Goal: Find specific page/section: Find specific page/section

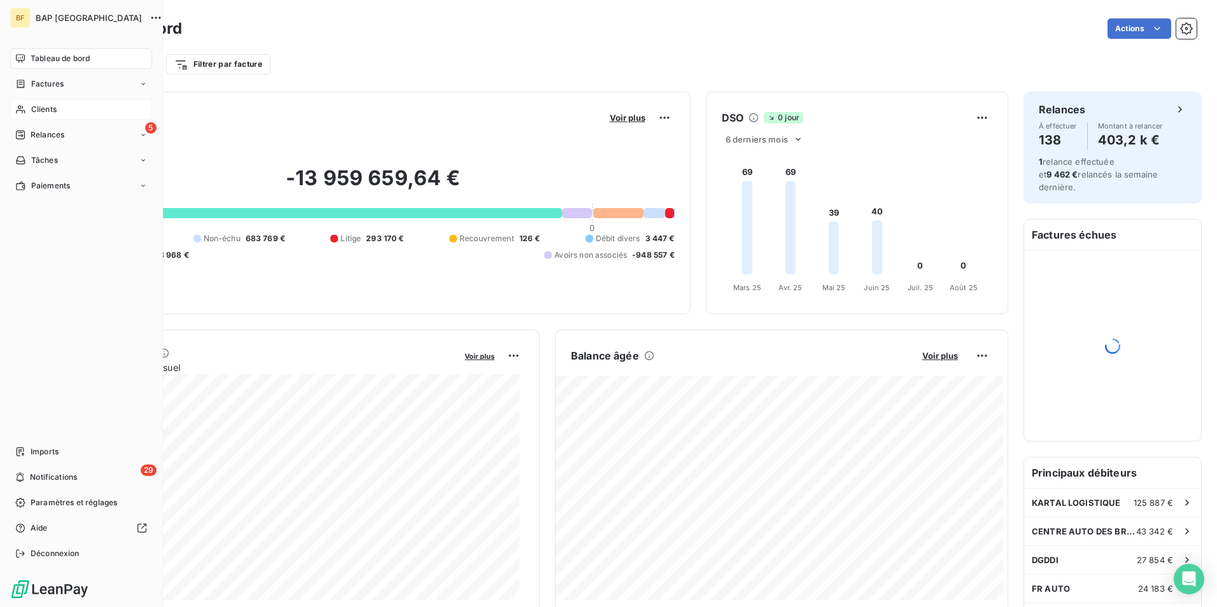
click at [32, 106] on span "Clients" at bounding box center [43, 109] width 25 height 11
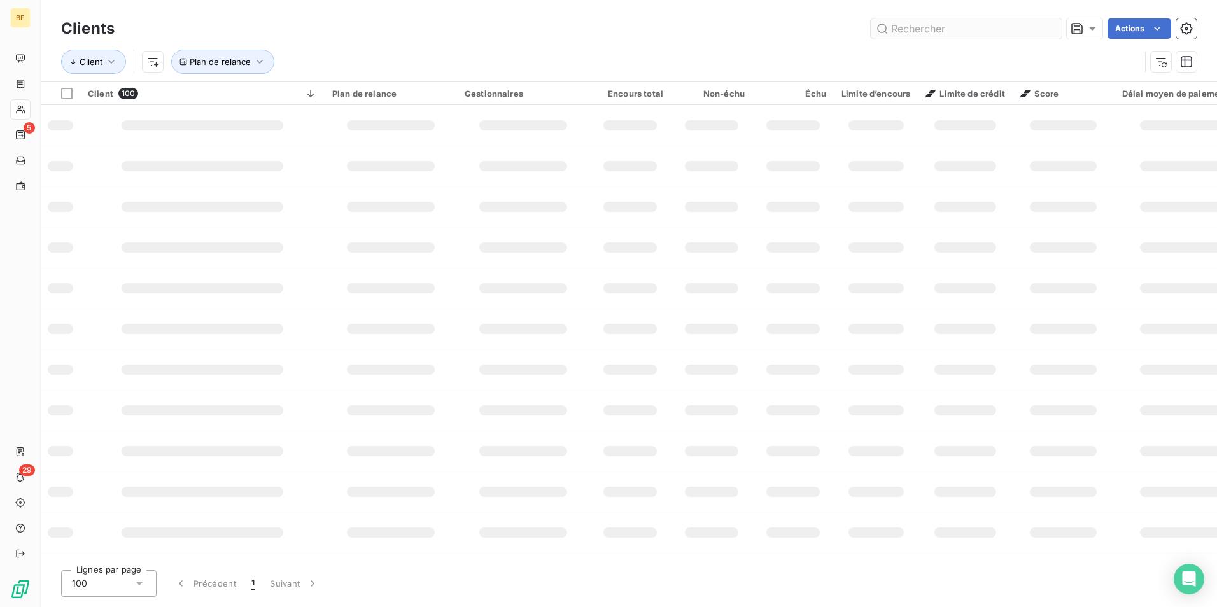
click at [904, 31] on input "text" at bounding box center [965, 28] width 191 height 20
type input "C"
click at [882, 3] on div "Clients CG Actions Client Plan de relance" at bounding box center [629, 40] width 1176 height 81
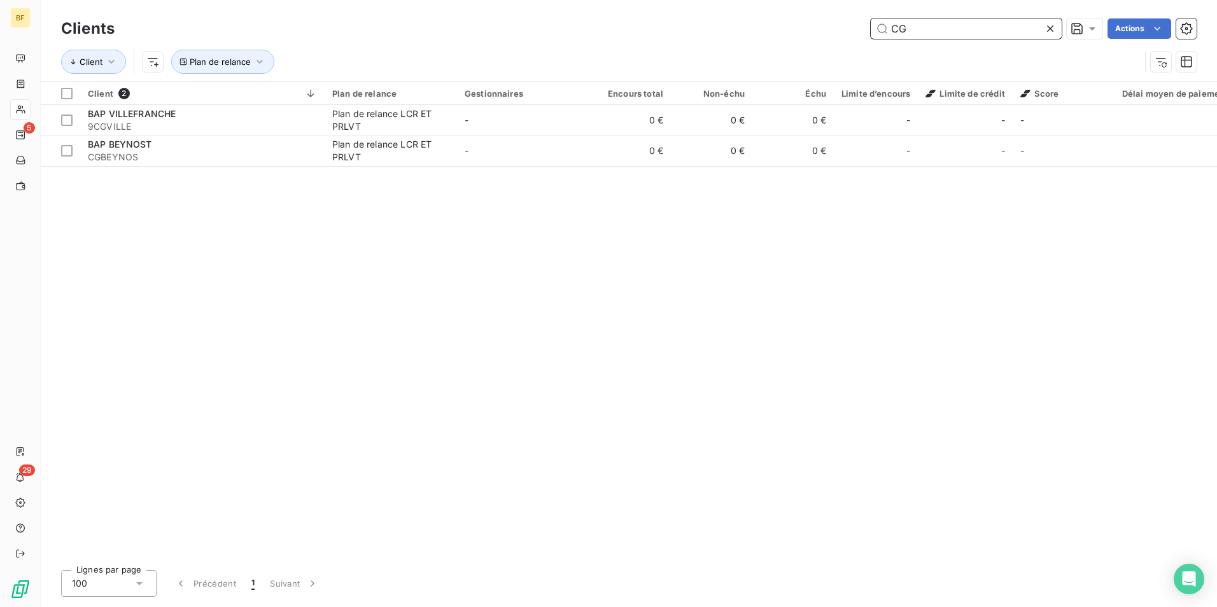
click at [942, 31] on input "CG" at bounding box center [965, 28] width 191 height 20
type input "C"
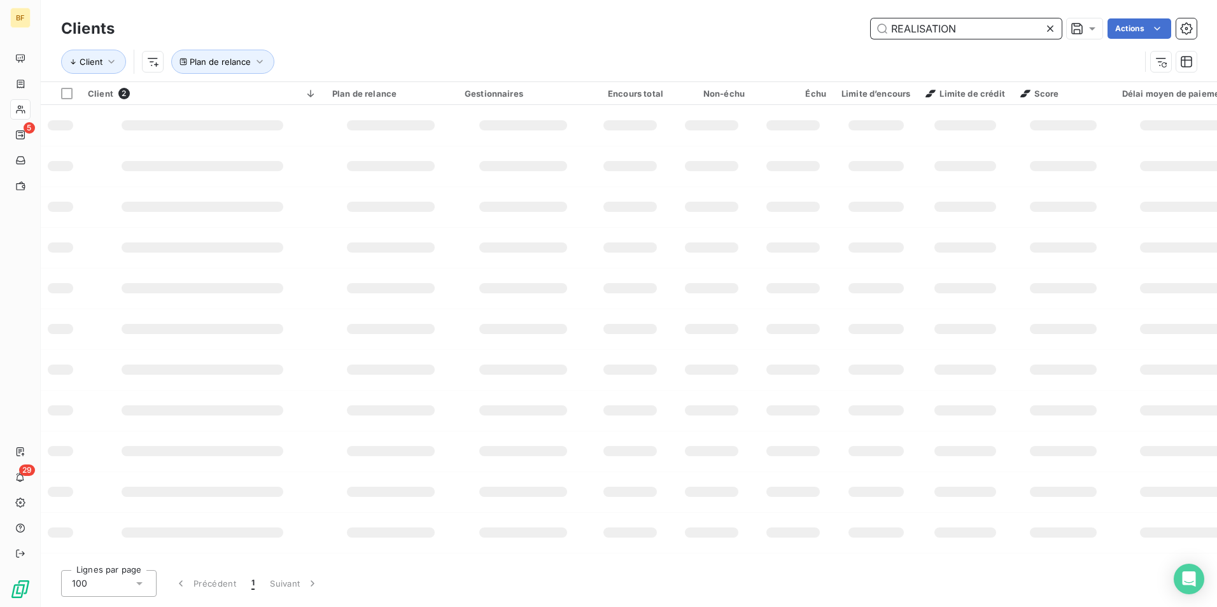
type input "REALISATION"
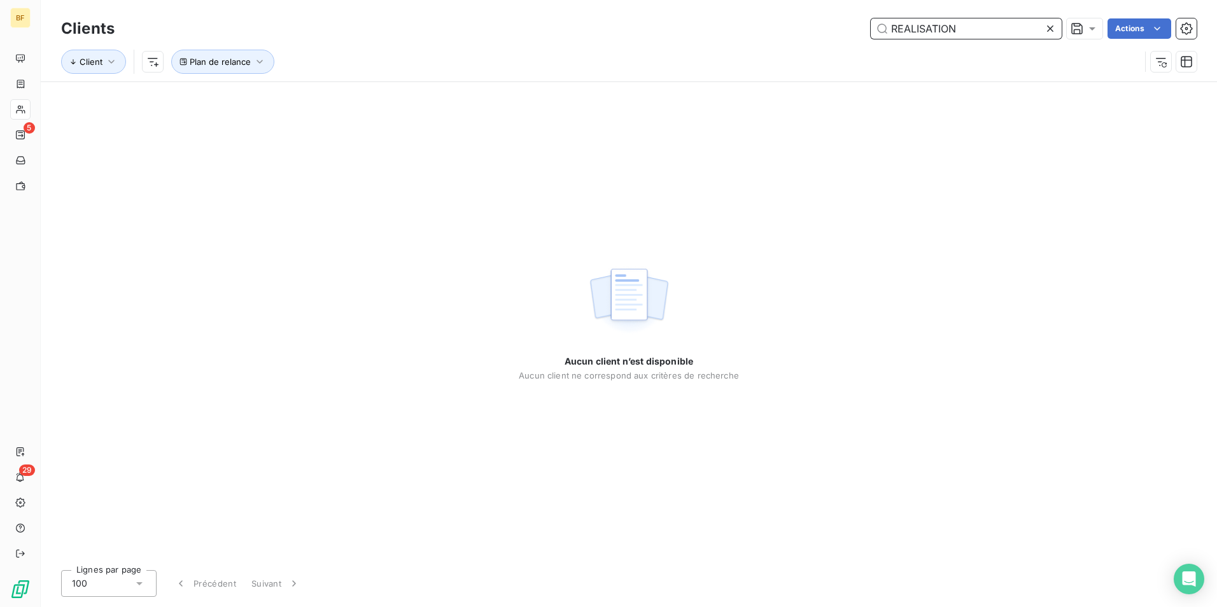
drag, startPoint x: 991, startPoint y: 37, endPoint x: 690, endPoint y: 39, distance: 301.6
click at [690, 39] on div "Clients REALISATION Actions" at bounding box center [628, 28] width 1135 height 27
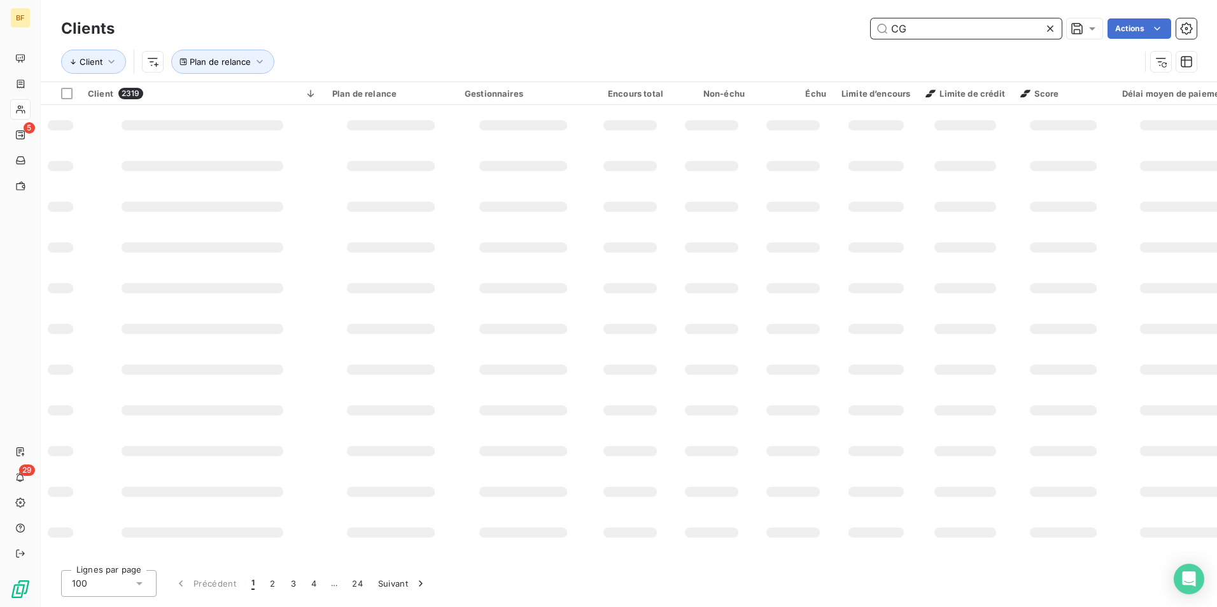
type input "CG"
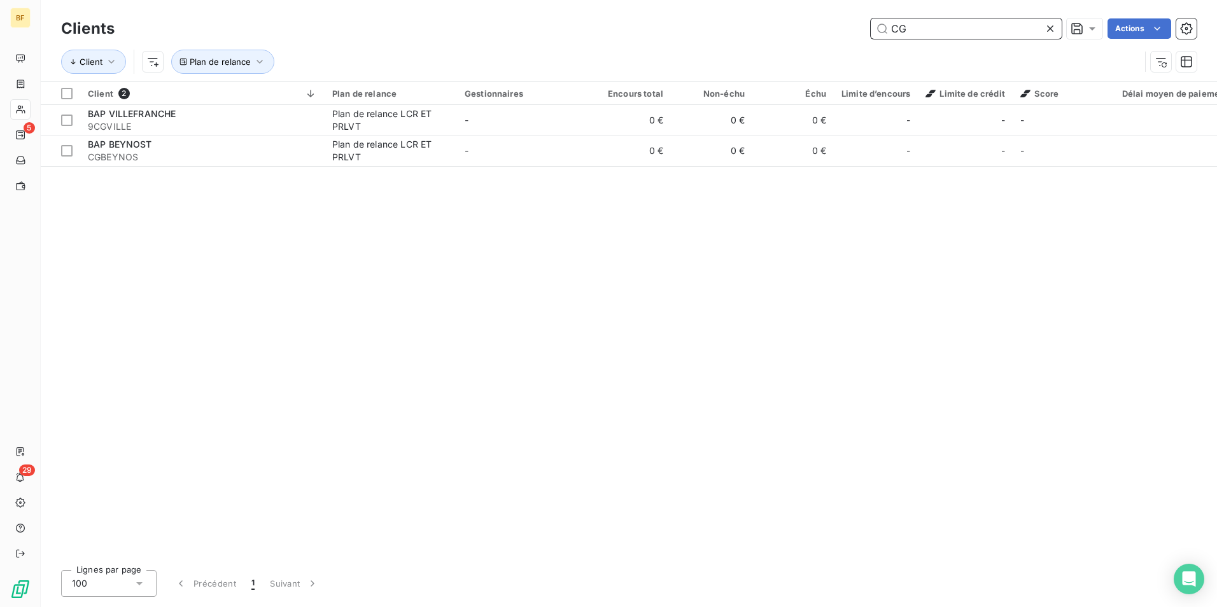
drag, startPoint x: 919, startPoint y: 33, endPoint x: 861, endPoint y: 33, distance: 58.5
click at [861, 33] on div "CG Actions" at bounding box center [663, 28] width 1066 height 20
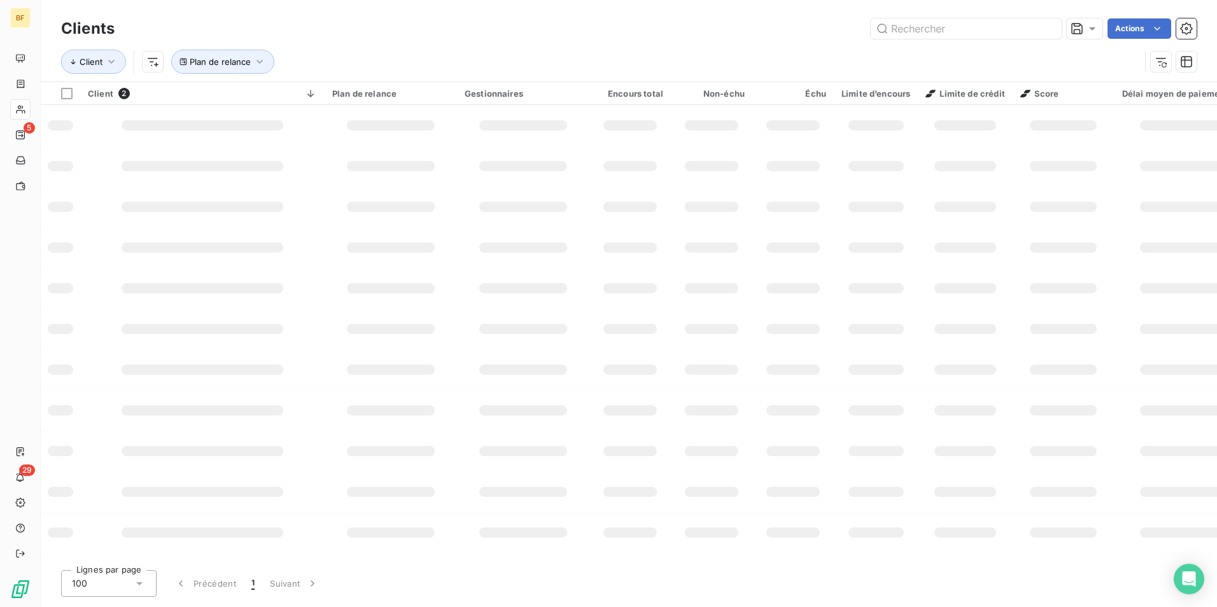
click at [640, 33] on div "Actions" at bounding box center [663, 28] width 1066 height 20
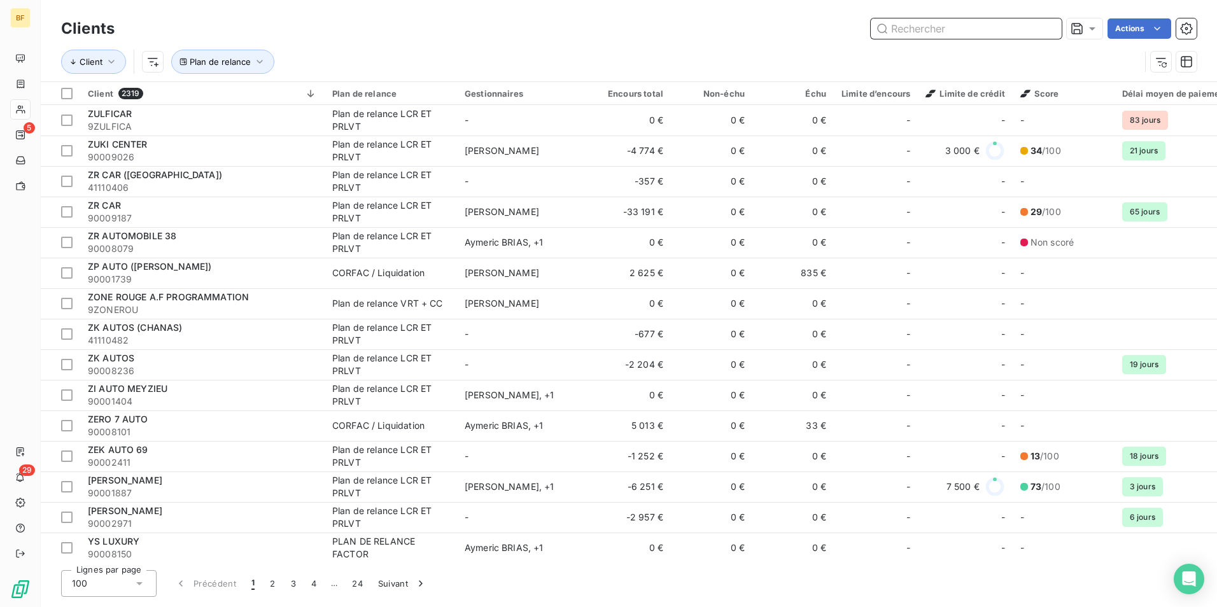
click at [904, 25] on input "text" at bounding box center [965, 28] width 191 height 20
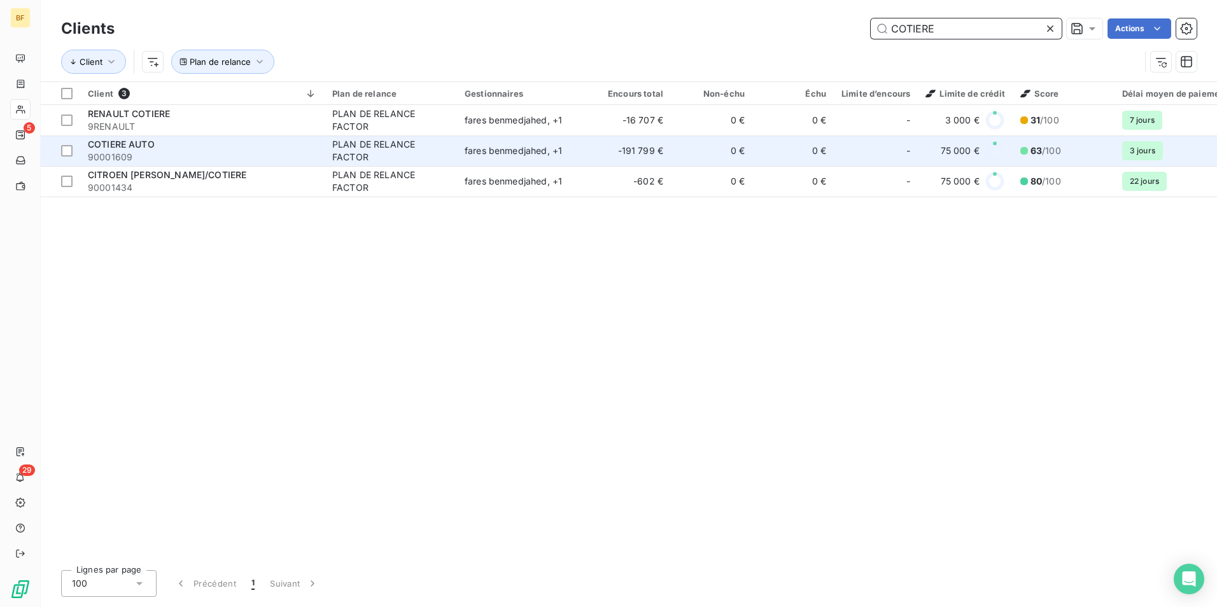
type input "COTIERE"
click at [160, 144] on div "COTIERE AUTO" at bounding box center [202, 144] width 229 height 13
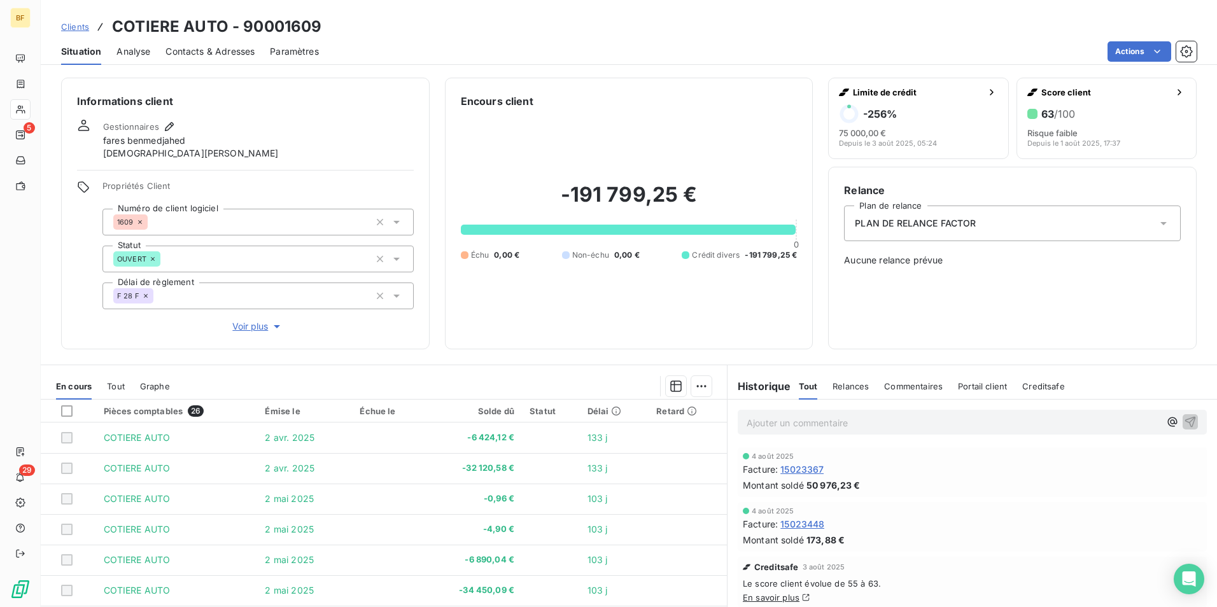
click at [216, 50] on span "Contacts & Adresses" at bounding box center [209, 51] width 89 height 13
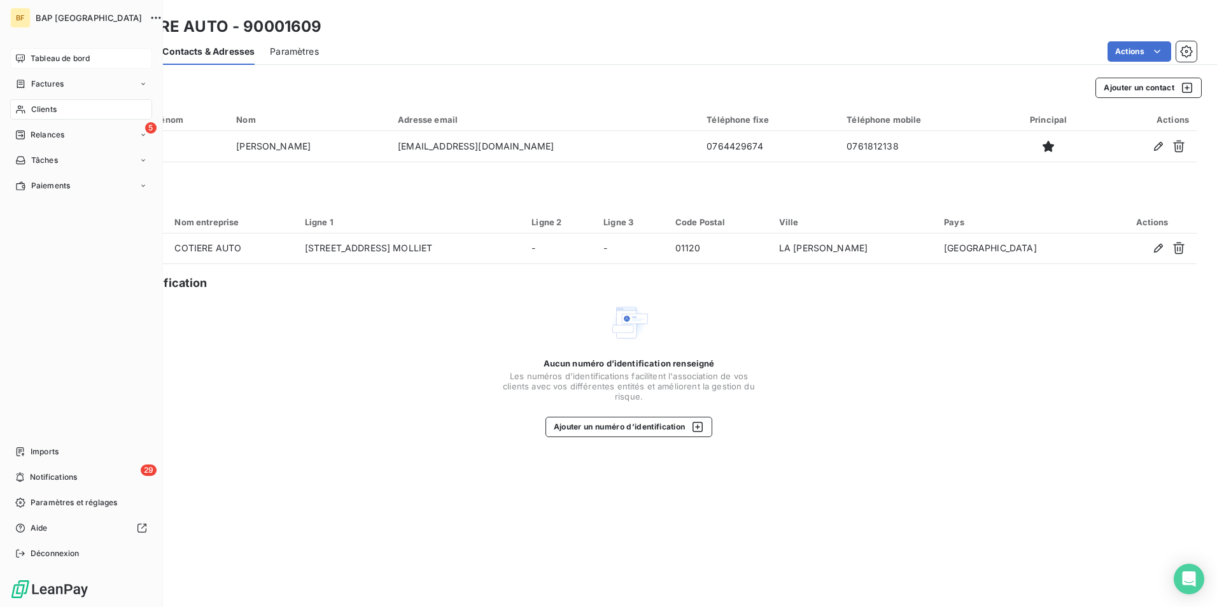
click at [46, 64] on span "Tableau de bord" at bounding box center [60, 58] width 59 height 11
